Goal: Check status

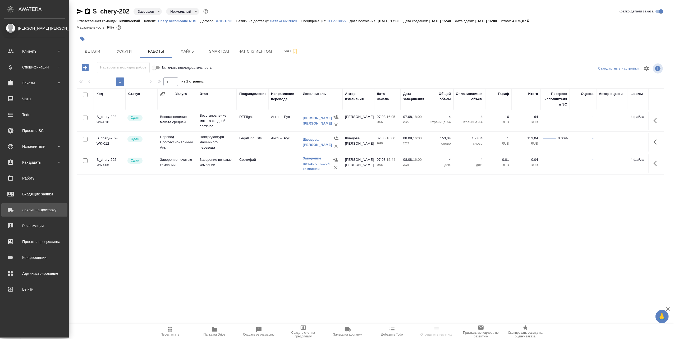
click at [12, 209] on div "Заявки на доставку" at bounding box center [34, 210] width 61 height 8
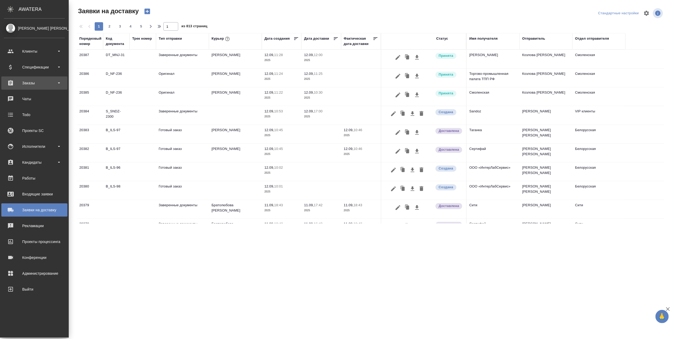
click at [32, 82] on div "Заказы" at bounding box center [34, 83] width 61 height 8
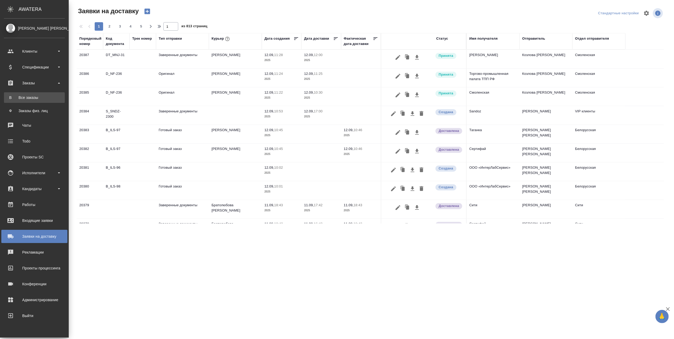
click at [32, 96] on div "Все заказы" at bounding box center [35, 97] width 56 height 5
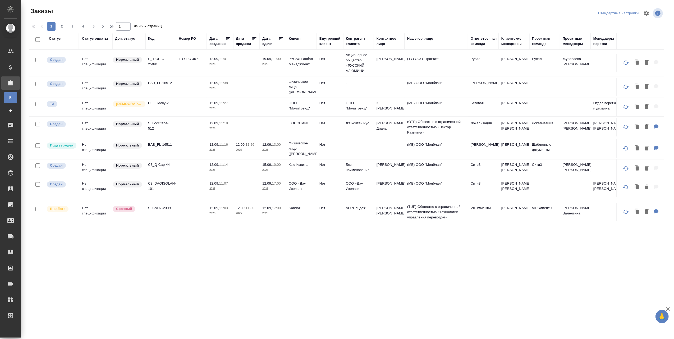
click at [358, 44] on div "Контрагент клиента" at bounding box center [358, 41] width 25 height 11
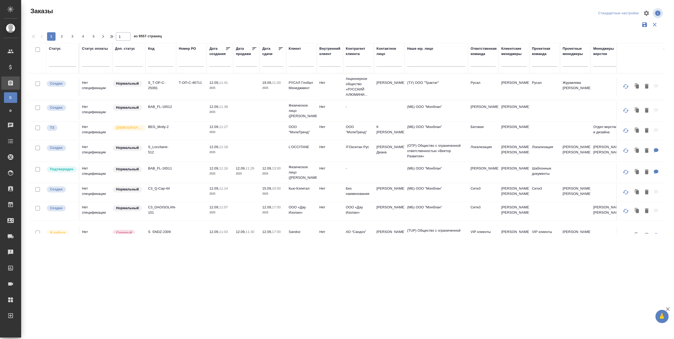
click at [360, 47] on div "Контрагент клиента" at bounding box center [358, 51] width 25 height 11
click at [361, 76] on p "Акционерное общество «РУССКИЙ АЛЮМИНИ..." at bounding box center [358, 86] width 25 height 21
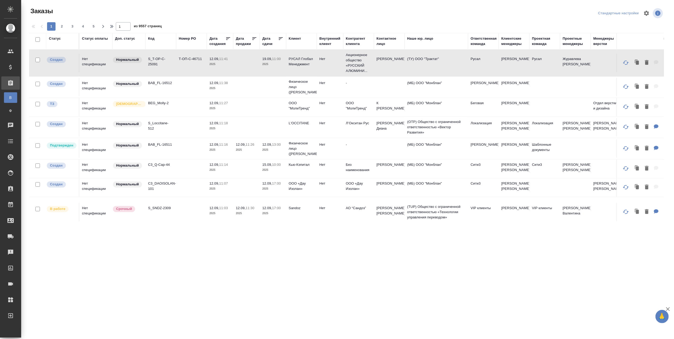
click at [359, 46] on div "Контрагент клиента" at bounding box center [358, 41] width 25 height 11
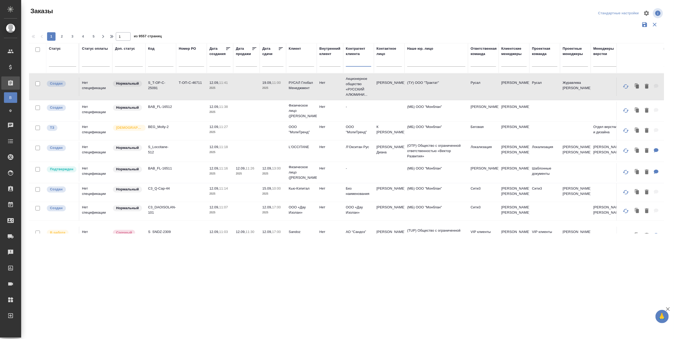
click at [358, 62] on input "text" at bounding box center [358, 63] width 25 height 7
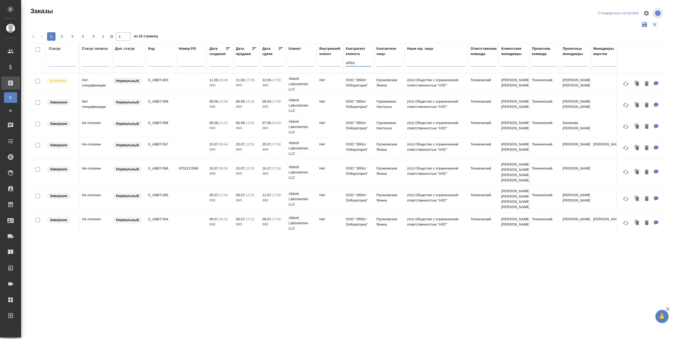
type input "эббот"
click at [157, 80] on p "S_ABBT-600" at bounding box center [160, 79] width 25 height 5
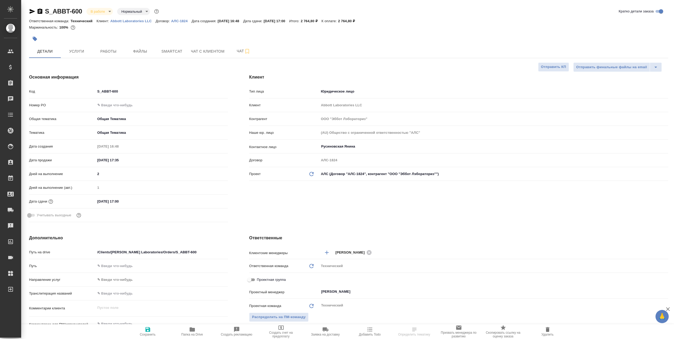
select select "RU"
drag, startPoint x: 124, startPoint y: 91, endPoint x: 95, endPoint y: 90, distance: 28.8
click at [95, 90] on div "S_ABBT-600" at bounding box center [161, 91] width 133 height 8
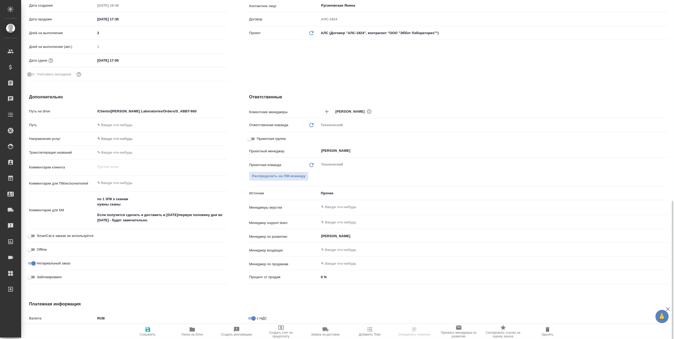
scroll to position [211, 0]
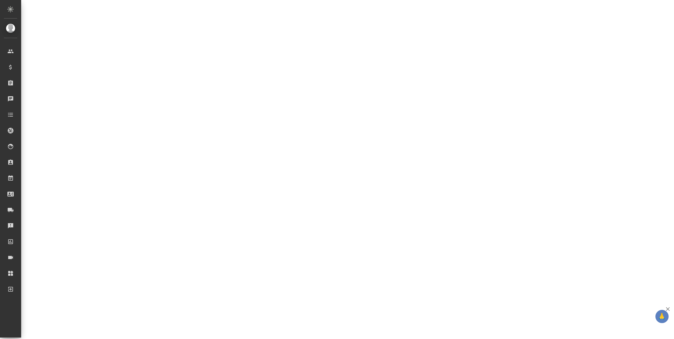
select select "RU"
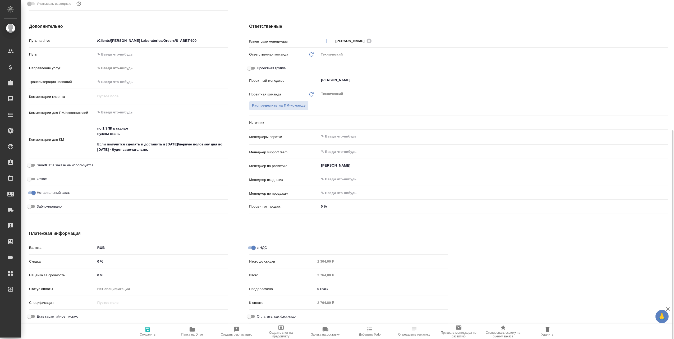
type textarea "x"
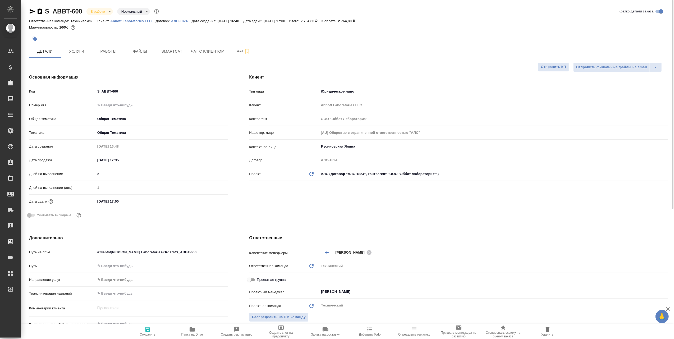
type textarea "x"
